Goal: Check status: Check status

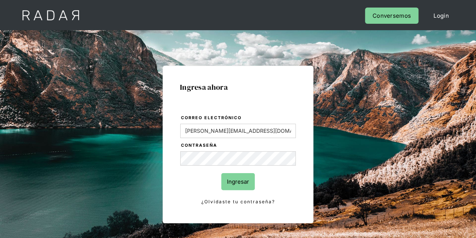
click at [244, 181] on input "Ingresar" at bounding box center [238, 181] width 34 height 17
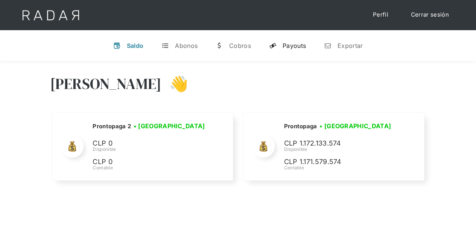
click at [291, 46] on div "Payouts" at bounding box center [294, 46] width 23 height 8
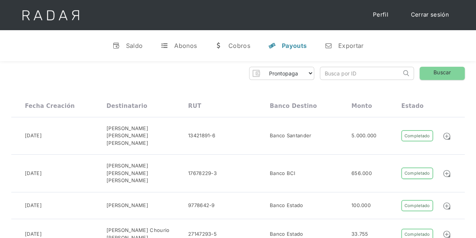
click at [346, 72] on input "search" at bounding box center [360, 73] width 81 height 12
paste input "bd7302fd-59ee-43d4-afcb-66ecb9b2ab93"
type input "bd7302fd-59ee-43d4-afcb-66ecb9b2ab93"
click at [436, 76] on link "Buscar" at bounding box center [442, 73] width 45 height 13
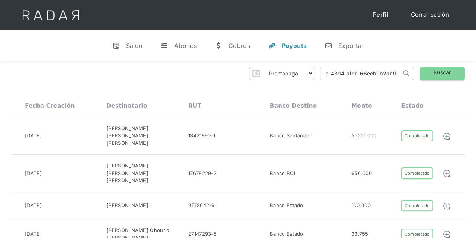
scroll to position [0, 0]
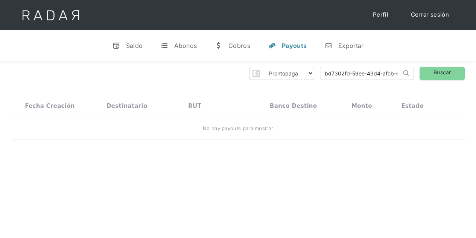
click at [378, 69] on input "bd7302fd-59ee-43d4-afcb-66ecb9b2ab93" at bounding box center [360, 73] width 81 height 12
click at [378, 70] on input "bd7302fd-59ee-43d4-afcb-66ecb9b2ab93" at bounding box center [360, 73] width 81 height 12
click at [434, 73] on link "Buscar" at bounding box center [442, 73] width 45 height 13
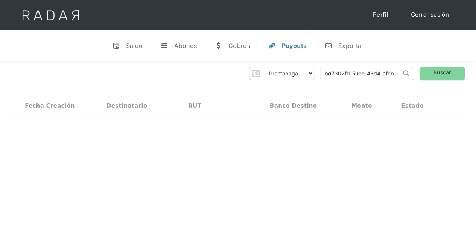
click at [355, 70] on input "bd7302fd-59ee-43d4-afcb-66ecb9b2ab93" at bounding box center [360, 73] width 81 height 12
click at [201, 47] on link "t Abonos" at bounding box center [179, 46] width 48 height 20
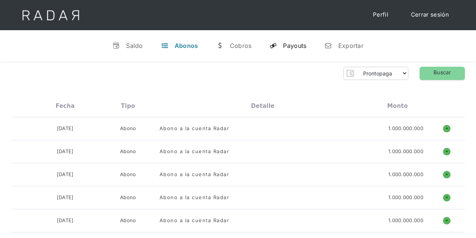
click at [294, 45] on div "Payouts" at bounding box center [294, 46] width 23 height 8
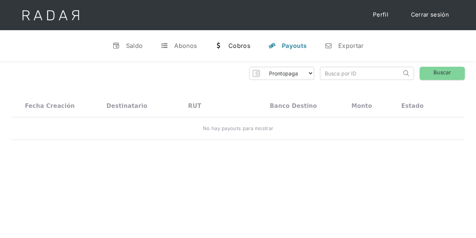
click at [242, 48] on div "Cobros" at bounding box center [240, 46] width 22 height 8
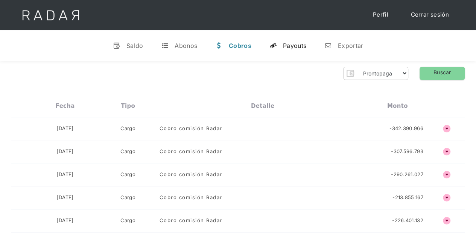
click at [288, 46] on div "Payouts" at bounding box center [294, 46] width 23 height 8
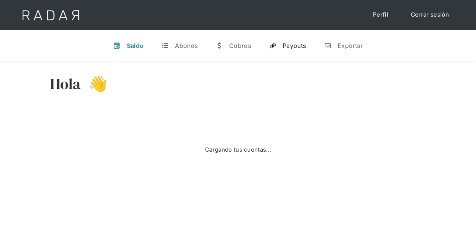
select select "prontopaga"
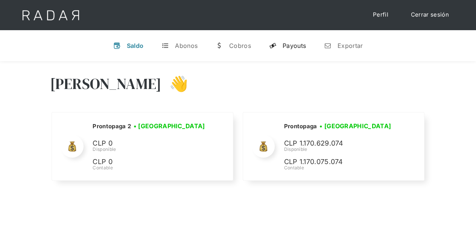
click at [298, 49] on div "Payouts" at bounding box center [294, 46] width 23 height 8
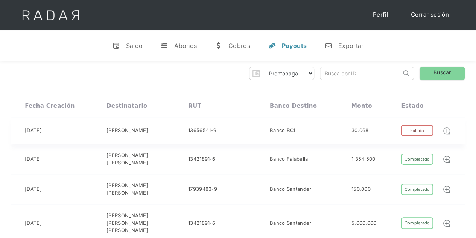
click at [449, 133] on img at bounding box center [447, 130] width 8 height 8
